Goal: Find specific page/section: Find specific page/section

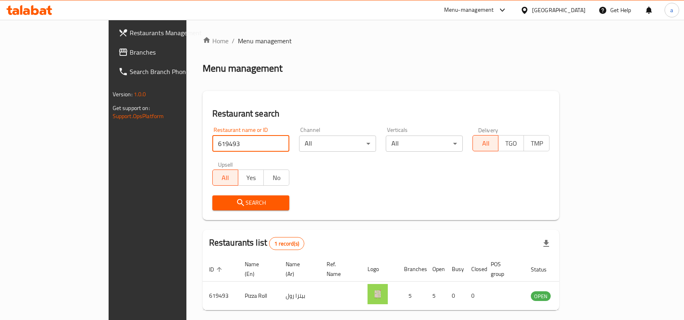
scroll to position [25, 0]
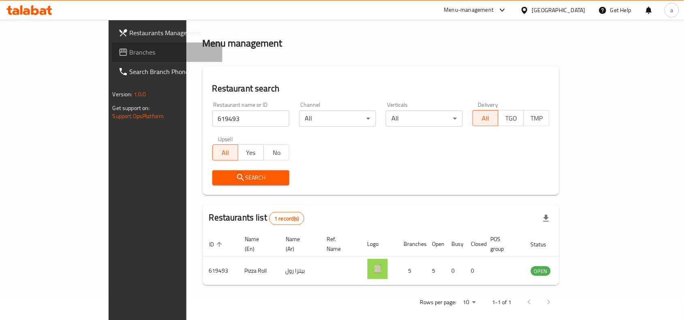
click at [112, 58] on link "Branches" at bounding box center [167, 52] width 111 height 19
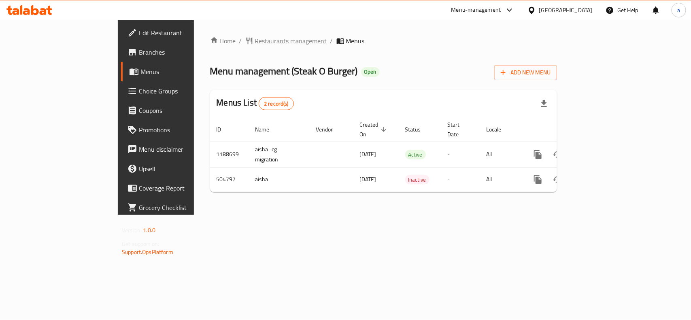
click at [255, 43] on span "Restaurants management" at bounding box center [291, 41] width 72 height 10
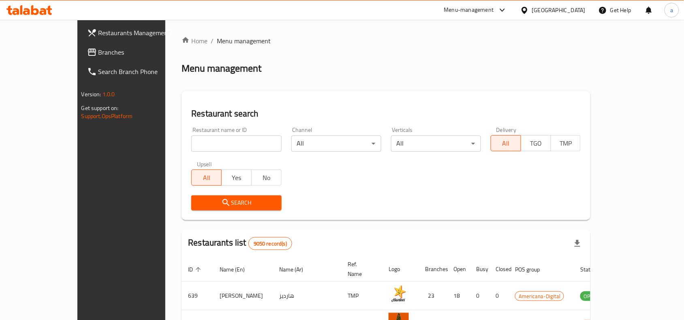
click at [191, 145] on input "search" at bounding box center [236, 144] width 90 height 16
paste input "634738"
type input "634738"
click button "Search" at bounding box center [236, 203] width 90 height 15
